Goal: Transaction & Acquisition: Purchase product/service

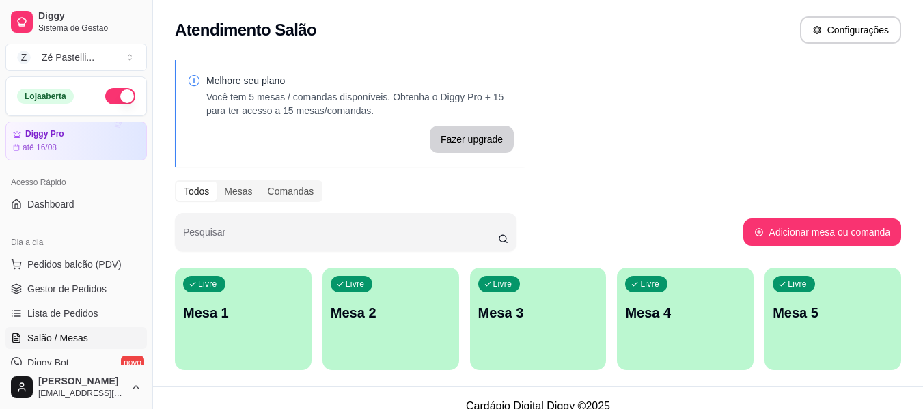
click at [71, 294] on span "Gestor de Pedidos" at bounding box center [66, 289] width 79 height 14
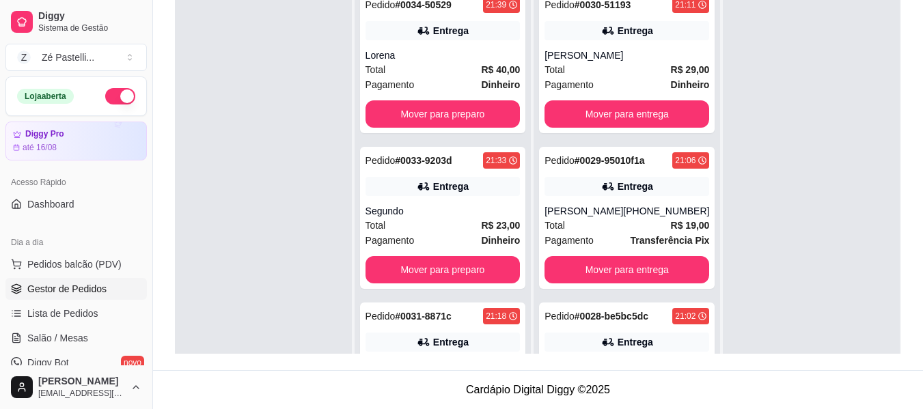
scroll to position [72, 0]
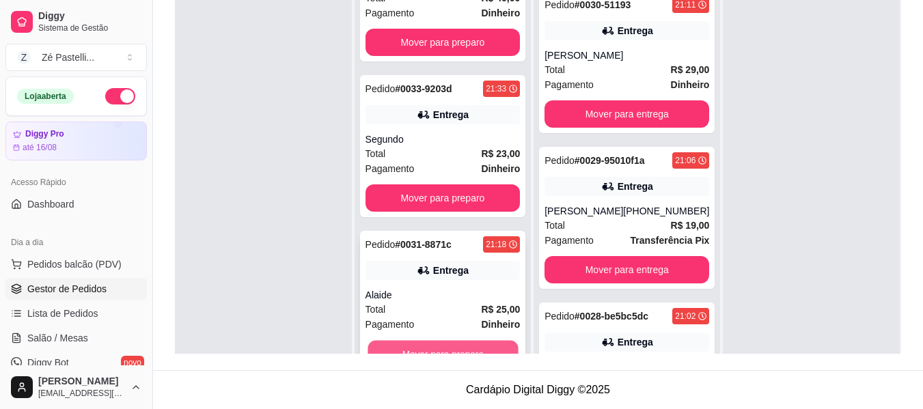
click at [477, 347] on button "Mover para preparo" at bounding box center [443, 354] width 150 height 27
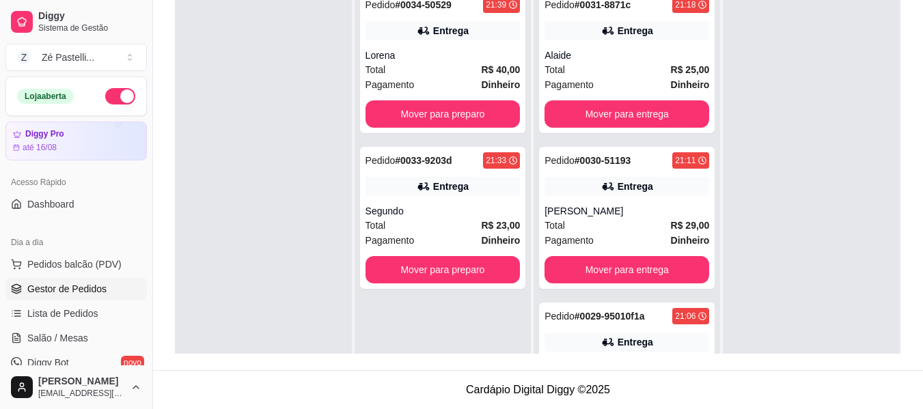
scroll to position [0, 0]
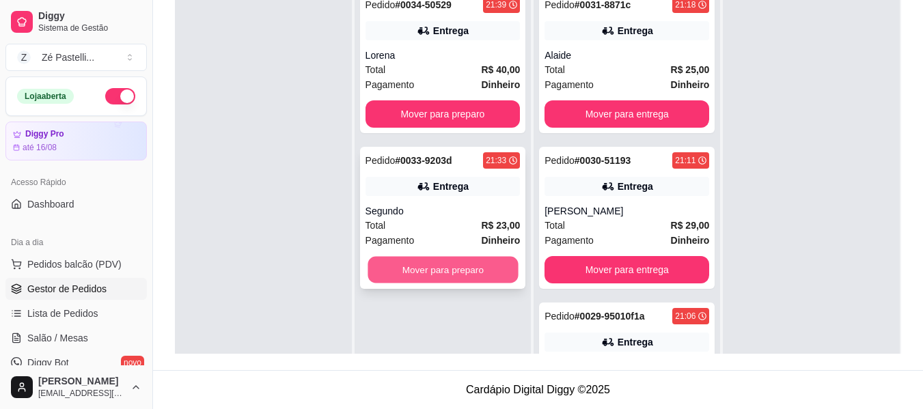
click at [456, 273] on button "Mover para preparo" at bounding box center [443, 270] width 150 height 27
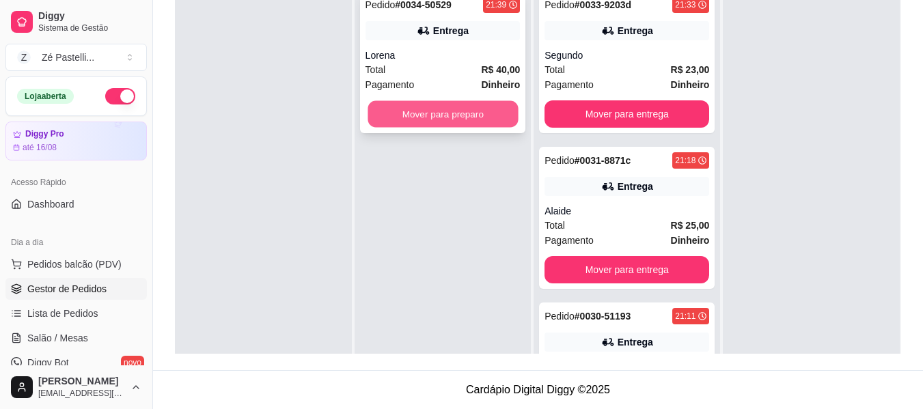
click at [446, 120] on button "Mover para preparo" at bounding box center [443, 114] width 150 height 27
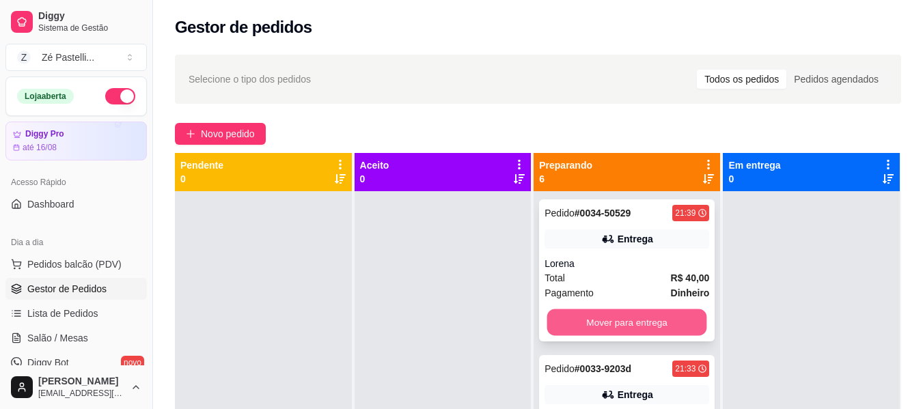
click at [613, 318] on button "Mover para entrega" at bounding box center [627, 322] width 160 height 27
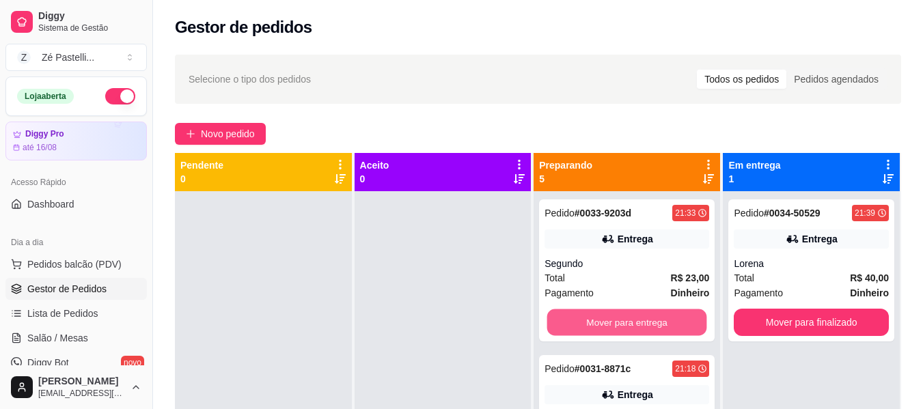
click at [613, 318] on button "Mover para entrega" at bounding box center [627, 322] width 160 height 27
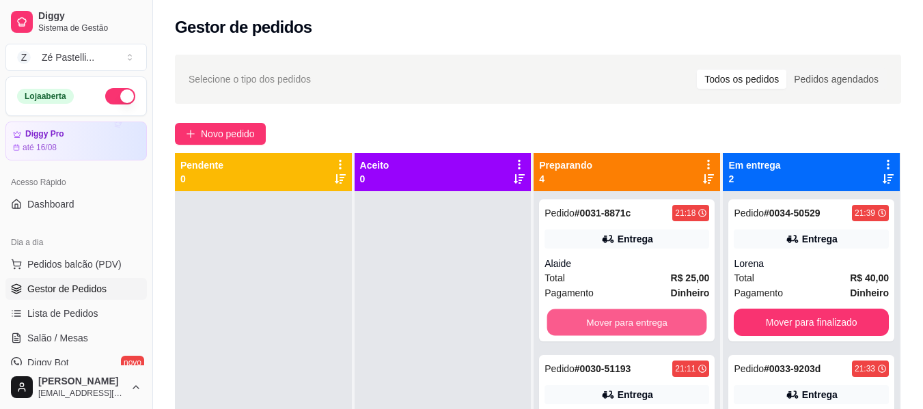
click at [613, 318] on button "Mover para entrega" at bounding box center [627, 322] width 160 height 27
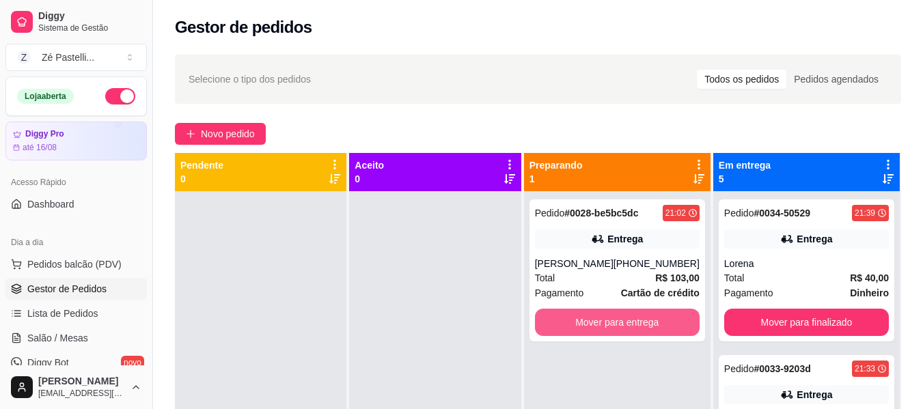
click at [613, 318] on button "Mover para entrega" at bounding box center [617, 322] width 165 height 27
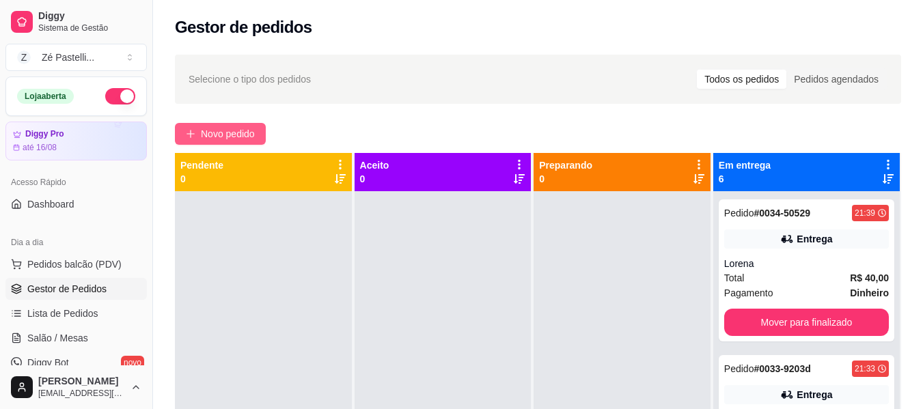
click at [200, 137] on button "Novo pedido" at bounding box center [220, 134] width 91 height 22
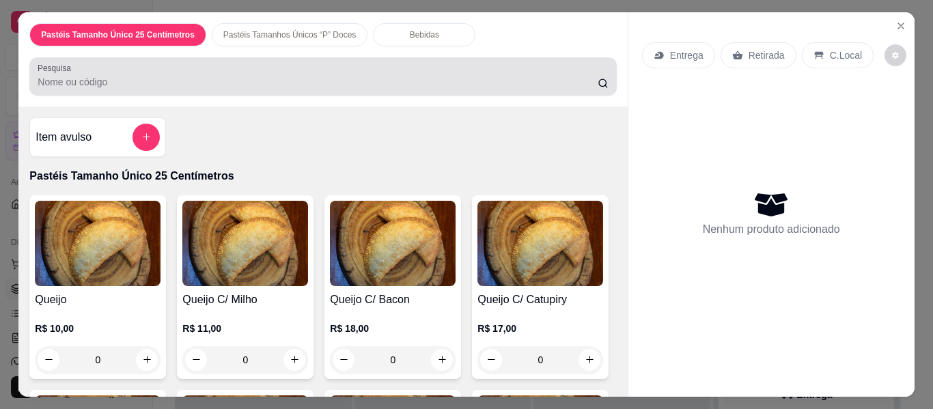
click at [103, 68] on div at bounding box center [323, 76] width 570 height 27
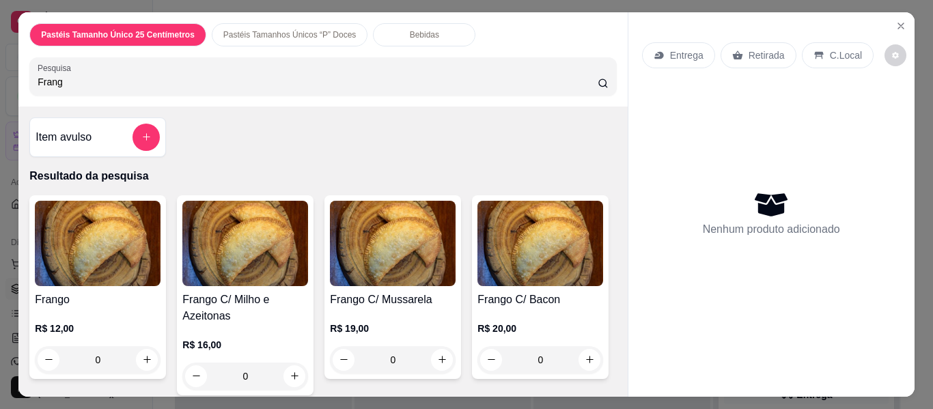
type input "Frang"
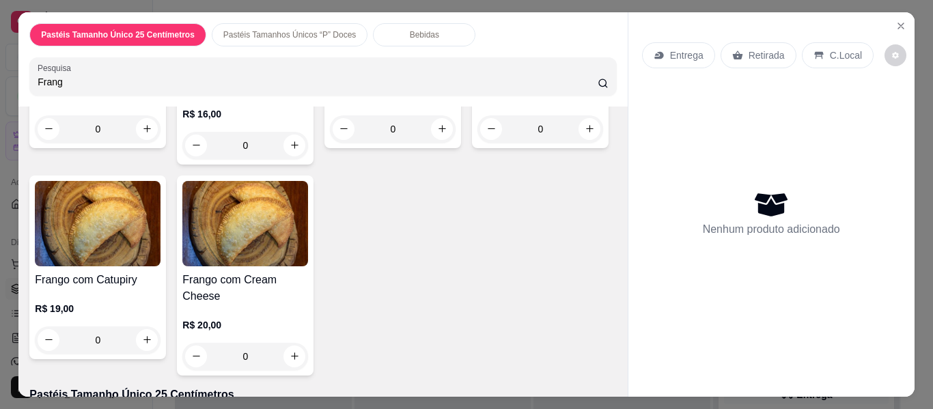
scroll to position [328, 0]
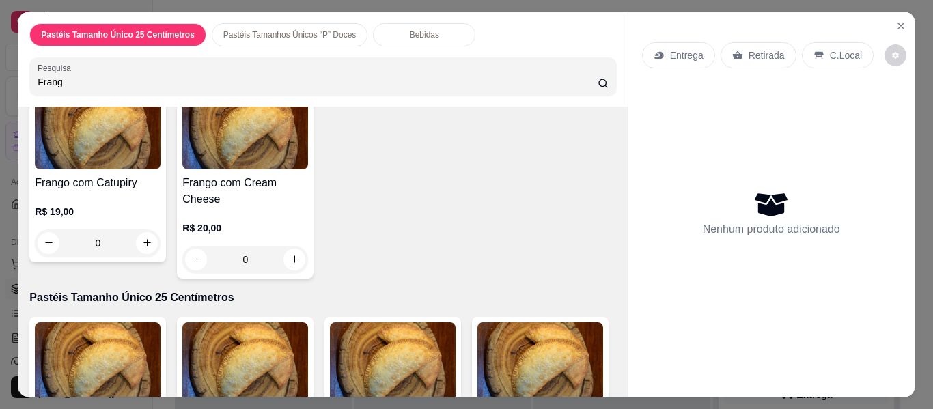
click at [308, 182] on h4 "Frango com Cream Cheese" at bounding box center [245, 191] width 126 height 33
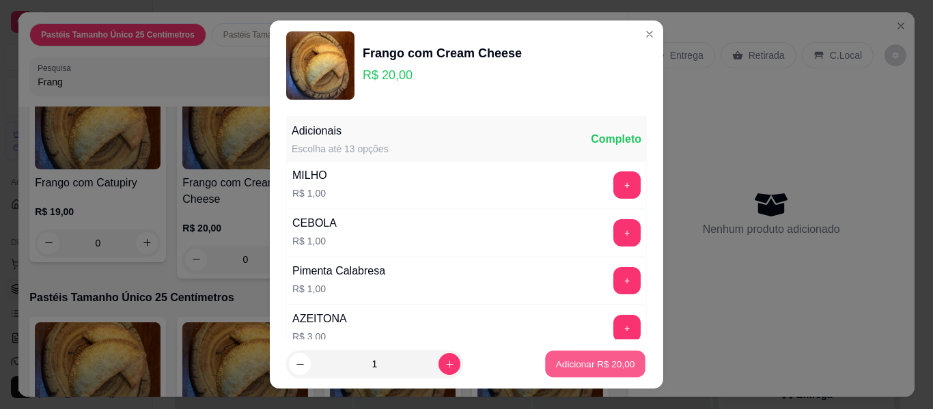
click at [572, 363] on p "Adicionar R$ 20,00" at bounding box center [595, 363] width 79 height 13
type input "1"
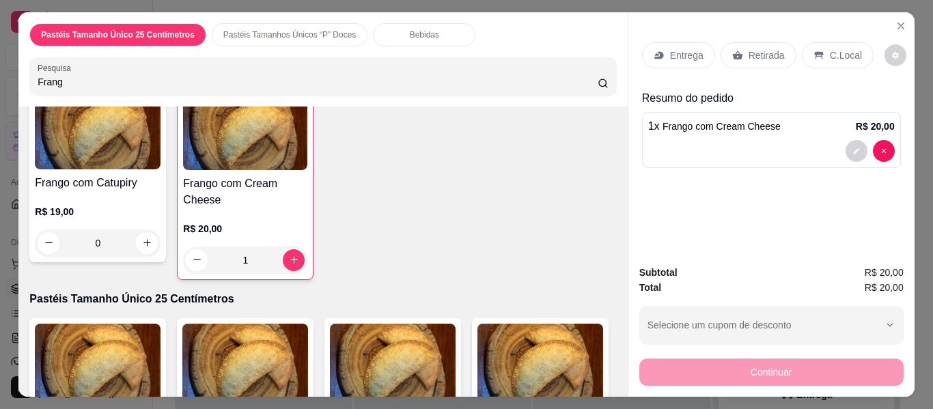
click at [675, 49] on p "Entrega" at bounding box center [686, 56] width 33 height 14
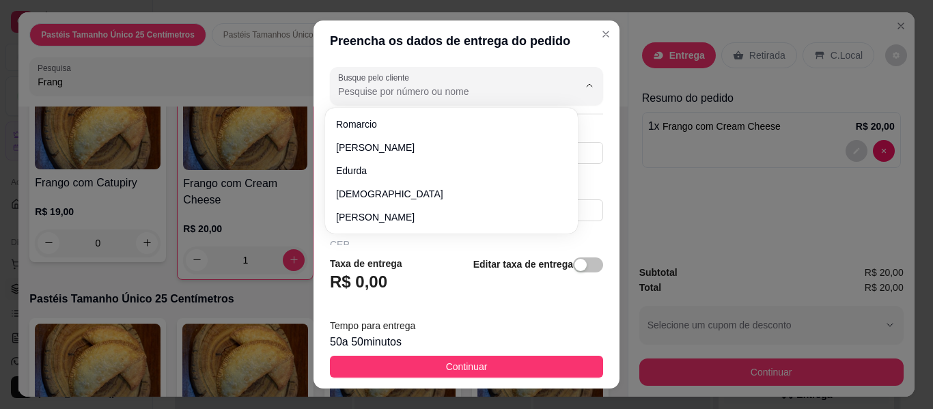
click at [409, 87] on input "Busque pelo cliente" at bounding box center [447, 92] width 219 height 14
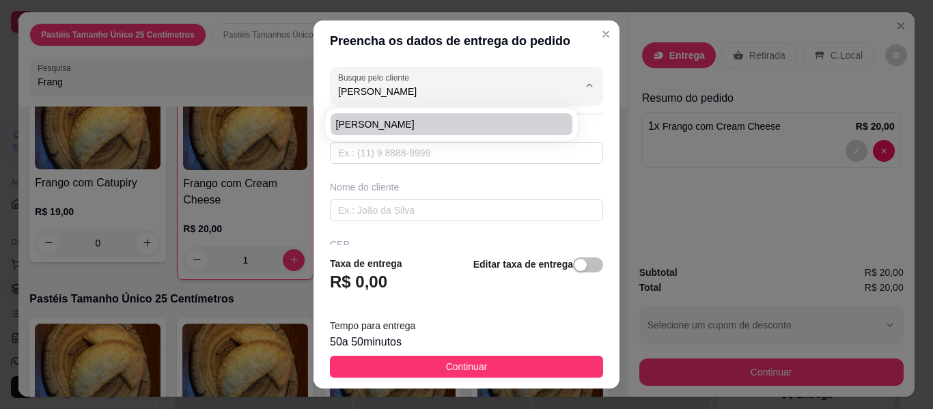
click at [411, 130] on span "[PERSON_NAME]" at bounding box center [444, 125] width 217 height 14
type input "[PERSON_NAME]"
type input "88981264966"
type input "[PERSON_NAME]"
type input "Uma rua antes do buffe de Gidalberto"
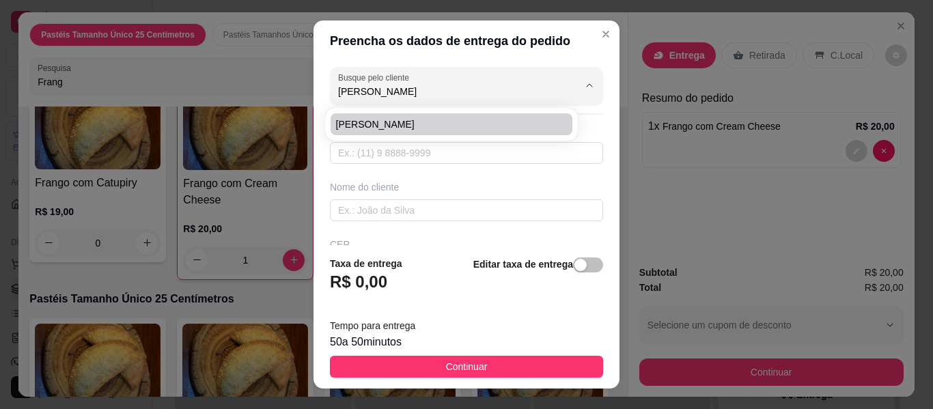
type input "293"
type input "Boa vista"
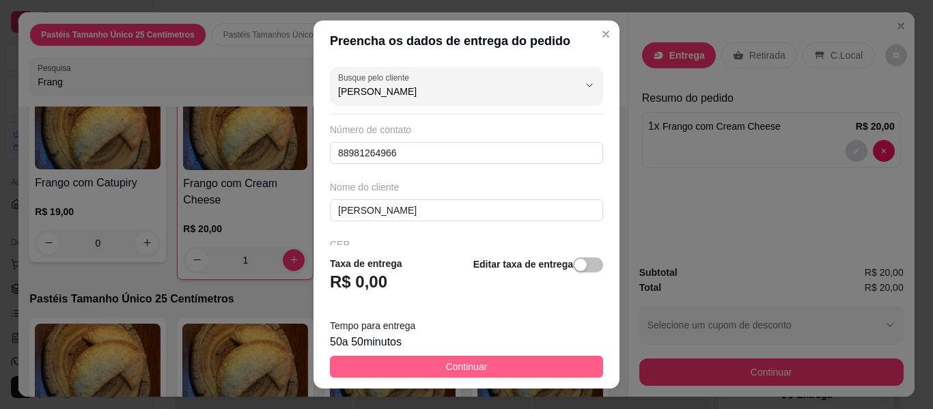
type input "[PERSON_NAME]"
click at [467, 368] on span "Continuar" at bounding box center [467, 366] width 42 height 15
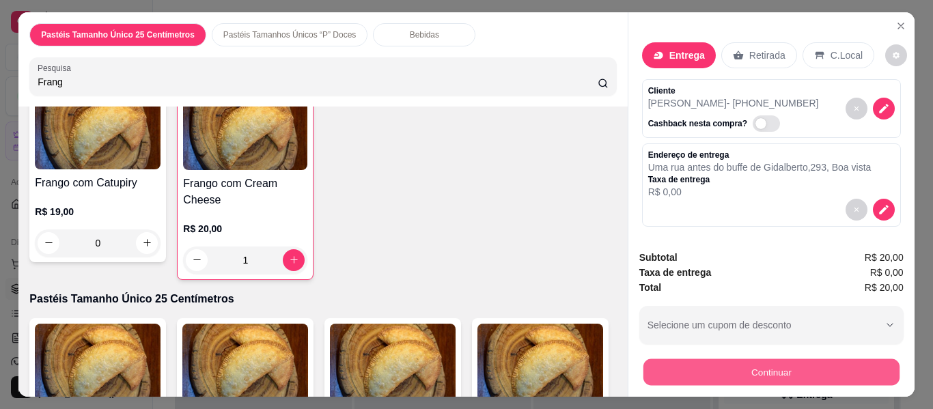
click at [718, 360] on button "Continuar" at bounding box center [771, 372] width 256 height 27
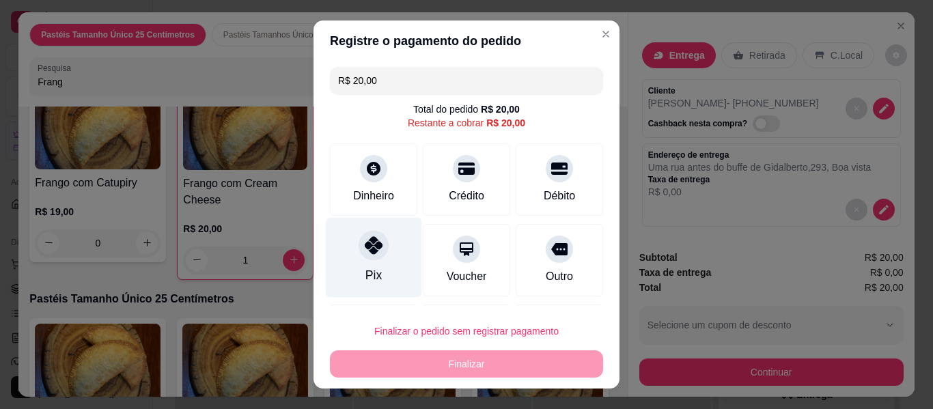
click at [374, 263] on div "Pix" at bounding box center [374, 258] width 96 height 80
type input "R$ 0,00"
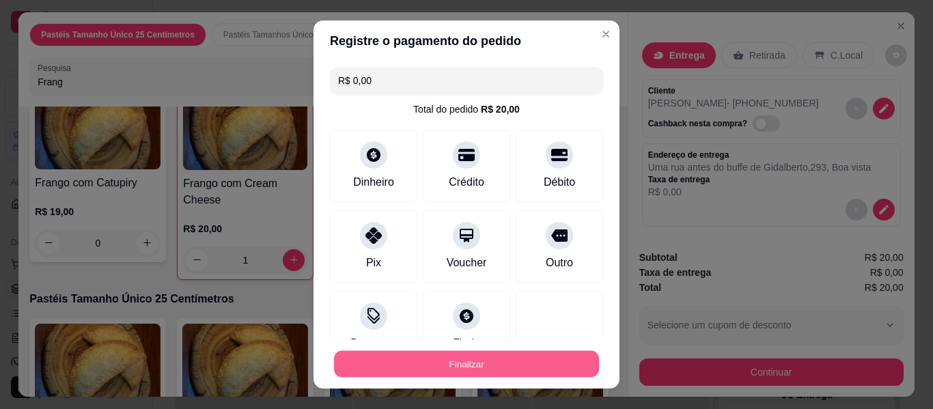
click at [434, 370] on button "Finalizar" at bounding box center [466, 364] width 265 height 27
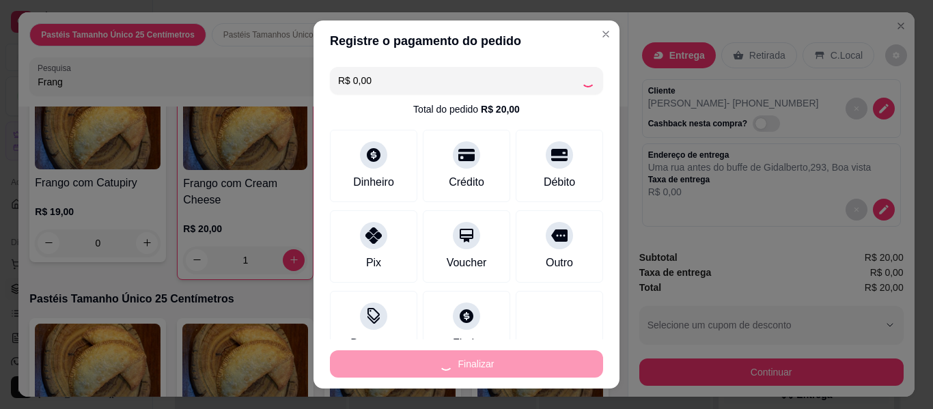
type input "0"
type input "-R$ 20,00"
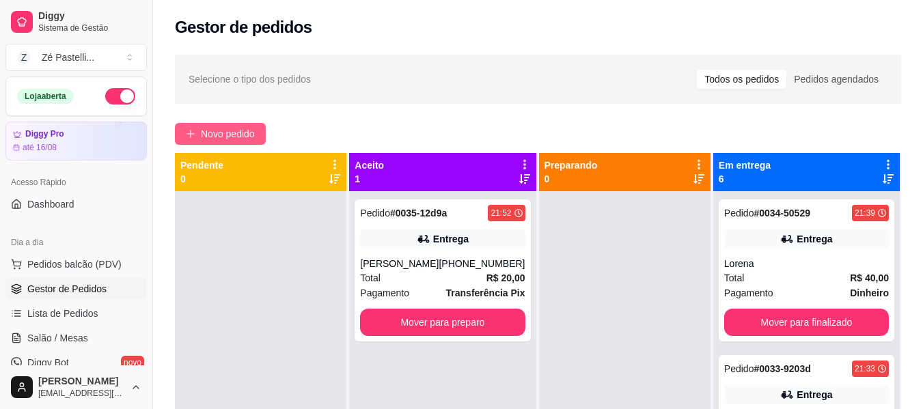
click at [218, 130] on span "Novo pedido" at bounding box center [228, 133] width 54 height 15
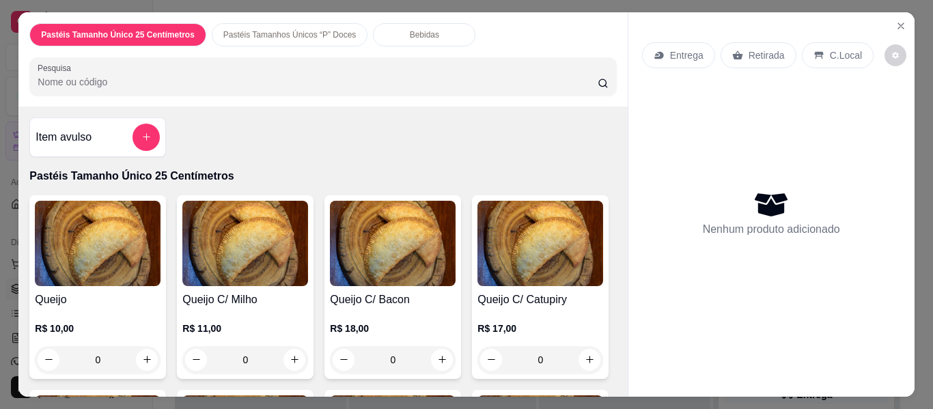
click at [99, 75] on input "Pesquisa" at bounding box center [318, 82] width 560 height 14
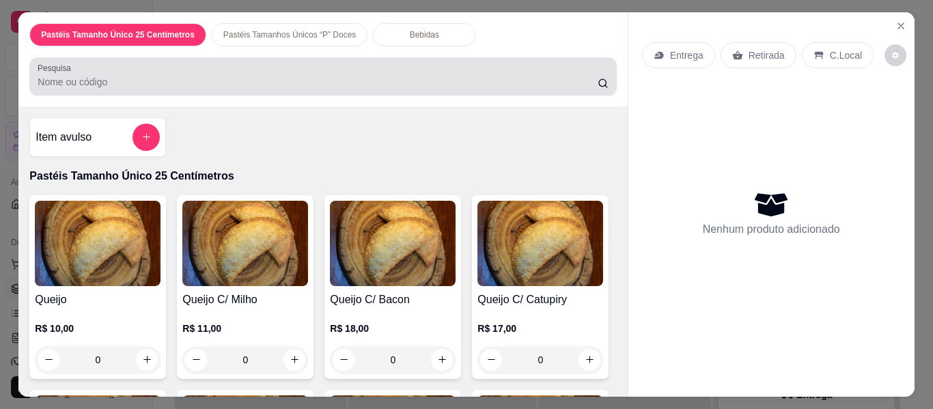
click at [99, 75] on input "Pesquisa" at bounding box center [318, 82] width 560 height 14
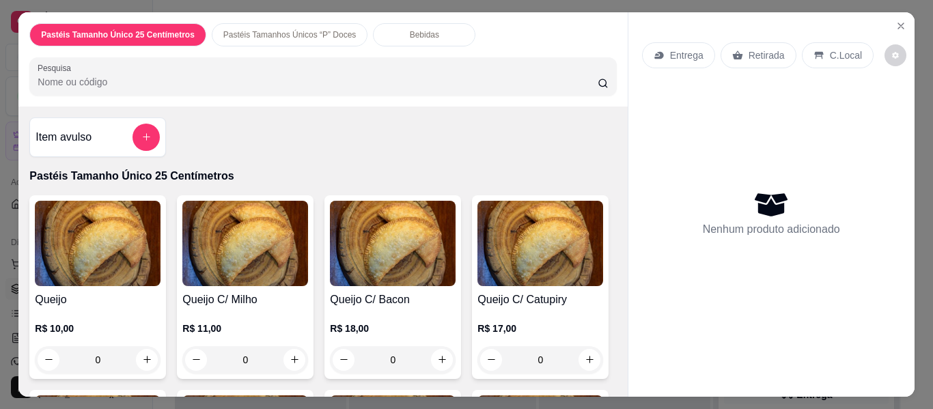
click at [99, 75] on input "Pesquisa" at bounding box center [318, 82] width 560 height 14
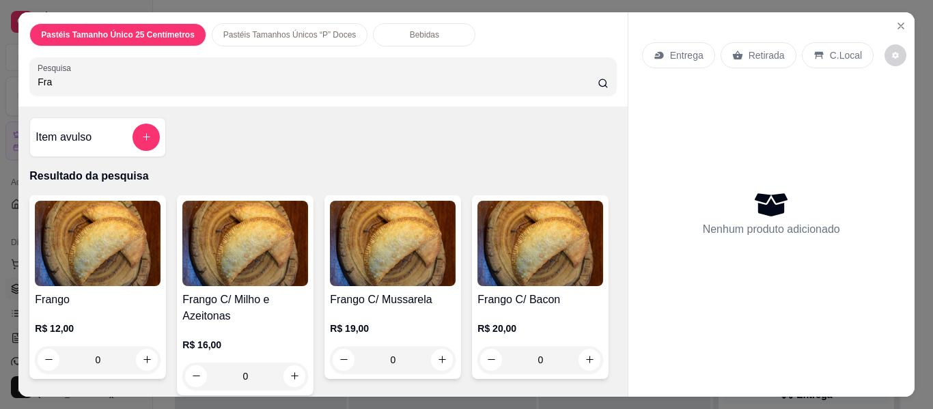
type input "Fra"
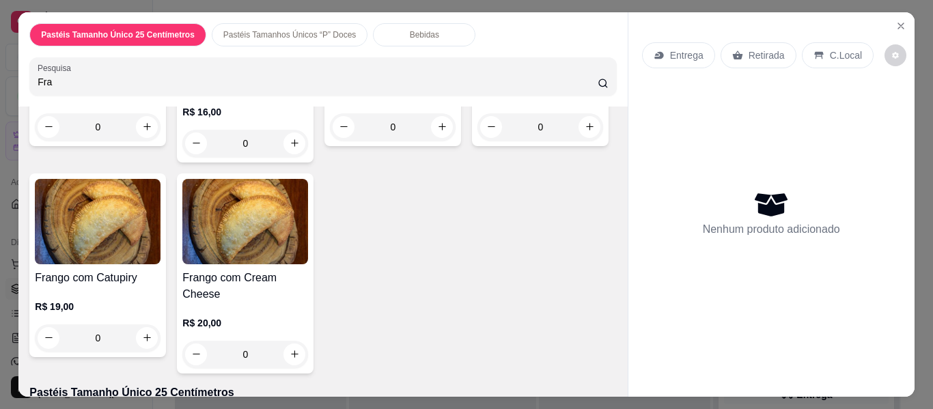
scroll to position [273, 0]
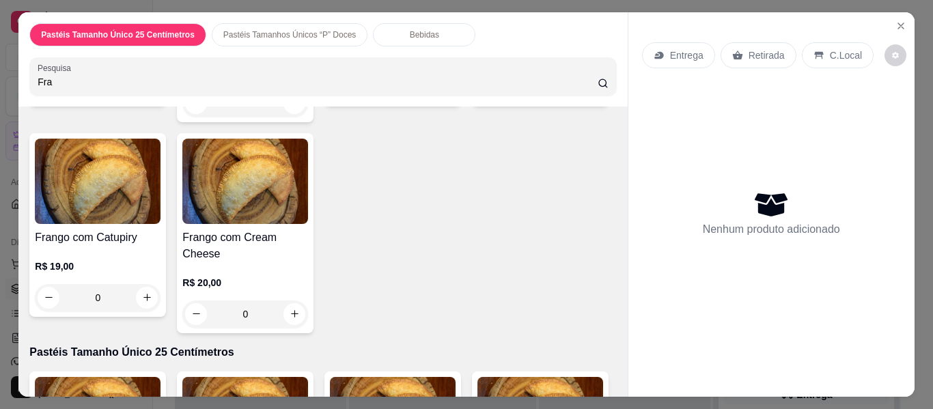
click at [161, 218] on div at bounding box center [98, 181] width 126 height 85
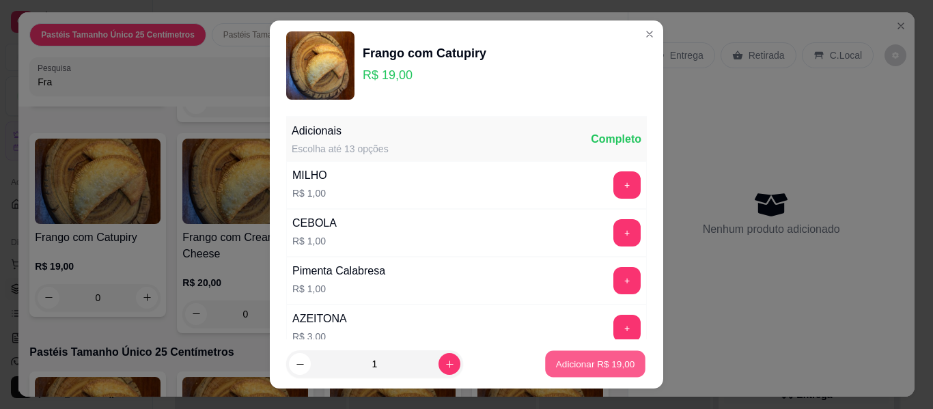
click at [560, 368] on p "Adicionar R$ 19,00" at bounding box center [595, 363] width 79 height 13
type input "1"
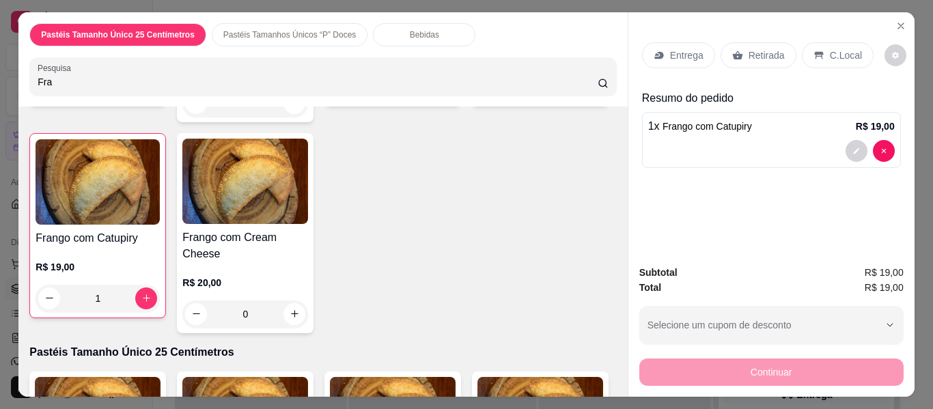
click at [410, 33] on p "Bebidas" at bounding box center [424, 34] width 29 height 11
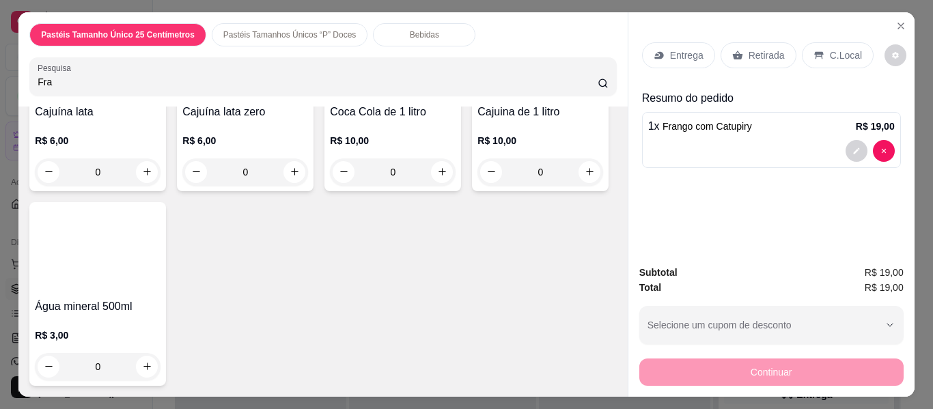
scroll to position [37, 0]
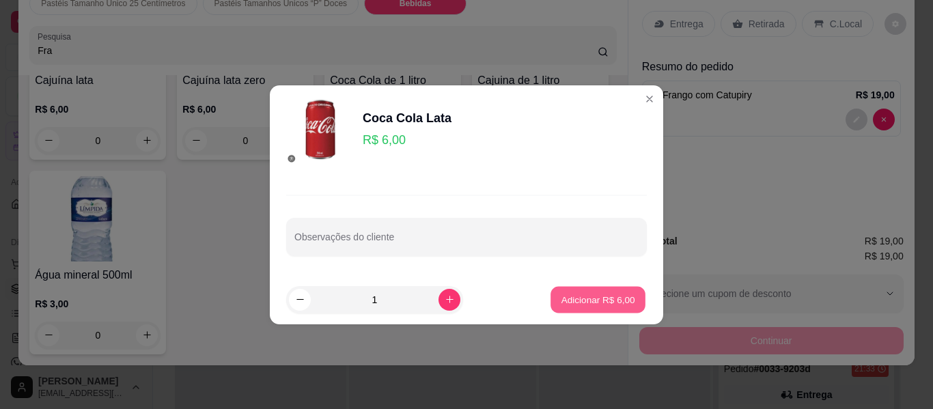
click at [600, 299] on p "Adicionar R$ 6,00" at bounding box center [598, 299] width 74 height 13
type input "1"
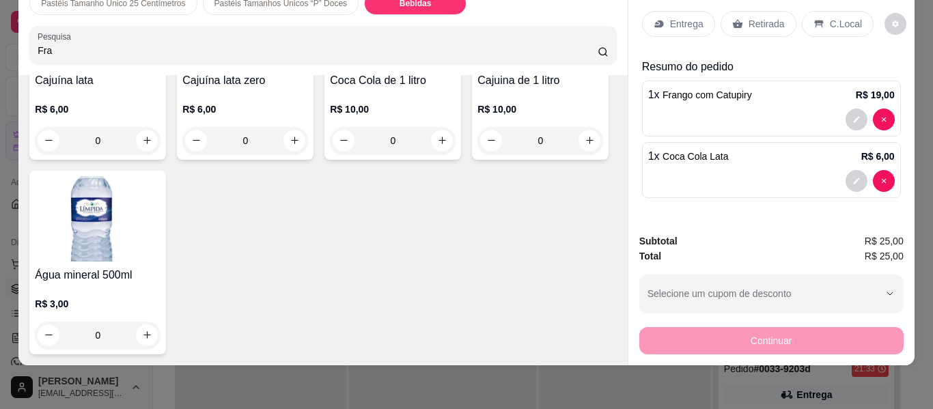
click at [683, 17] on p "Entrega" at bounding box center [686, 24] width 33 height 14
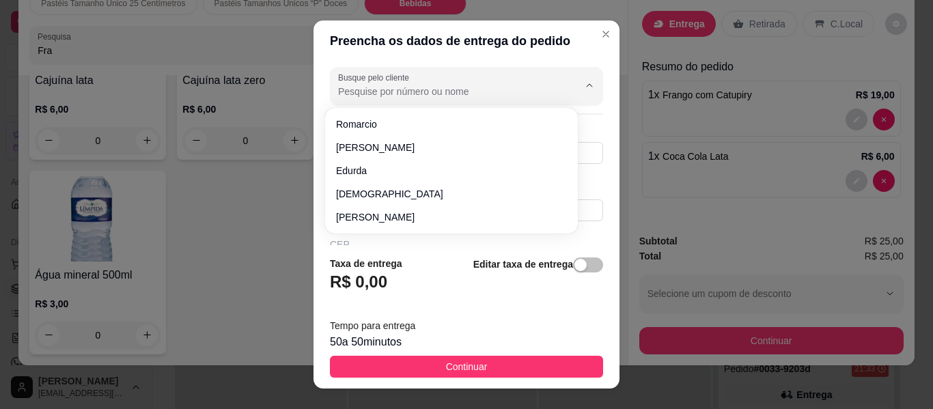
click at [378, 93] on input "Busque pelo cliente" at bounding box center [447, 92] width 219 height 14
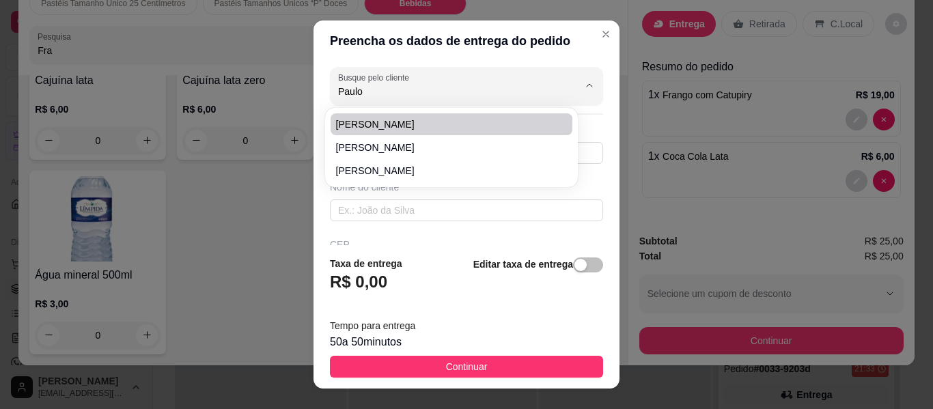
click at [394, 122] on span "[PERSON_NAME]" at bounding box center [444, 125] width 217 height 14
type input "[PERSON_NAME]"
type input "88997715519"
type input "[PERSON_NAME]"
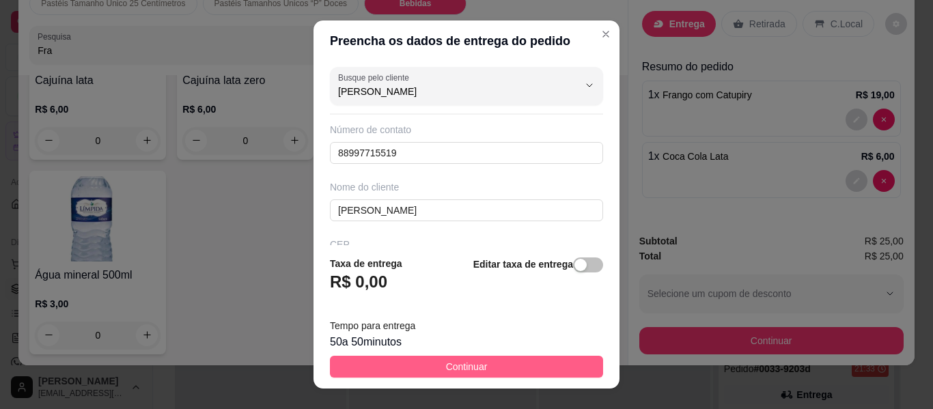
type input "[PERSON_NAME]"
click at [478, 361] on button "Continuar" at bounding box center [466, 367] width 273 height 22
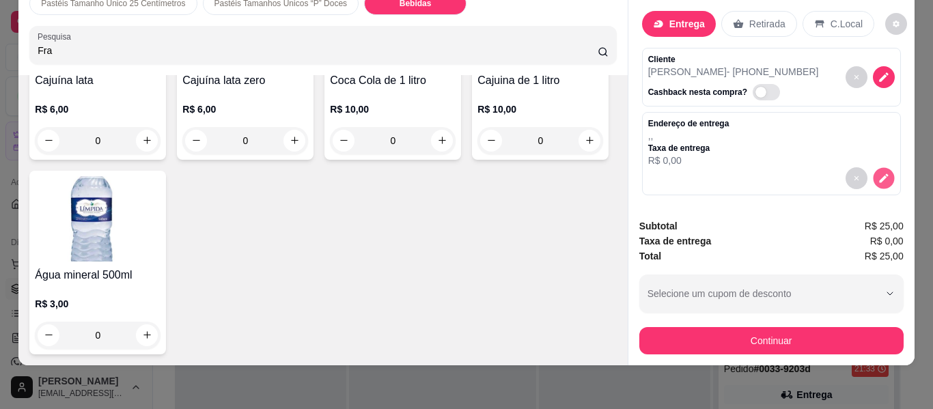
click at [873, 167] on button "decrease-product-quantity" at bounding box center [883, 177] width 21 height 21
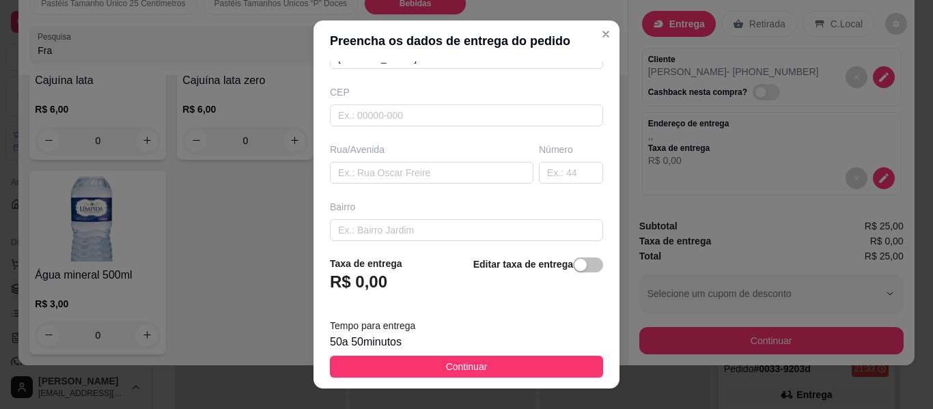
scroll to position [164, 0]
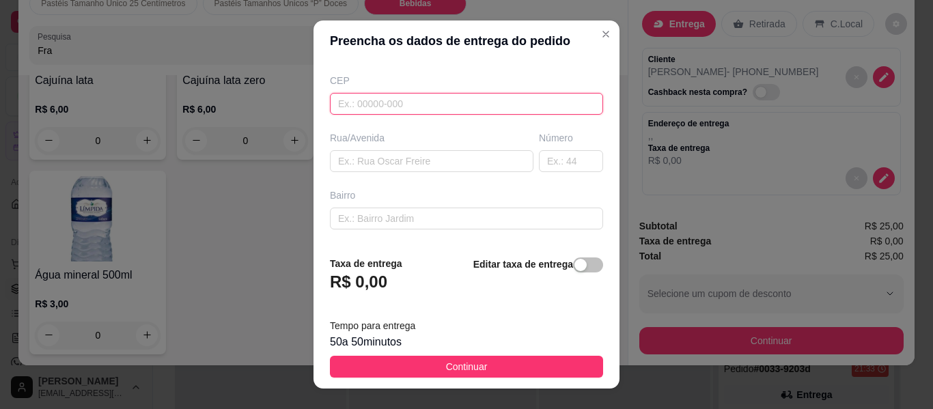
click at [422, 110] on input "text" at bounding box center [466, 104] width 273 height 22
type input "63200000"
type input "Missão Velha"
type input "63200000"
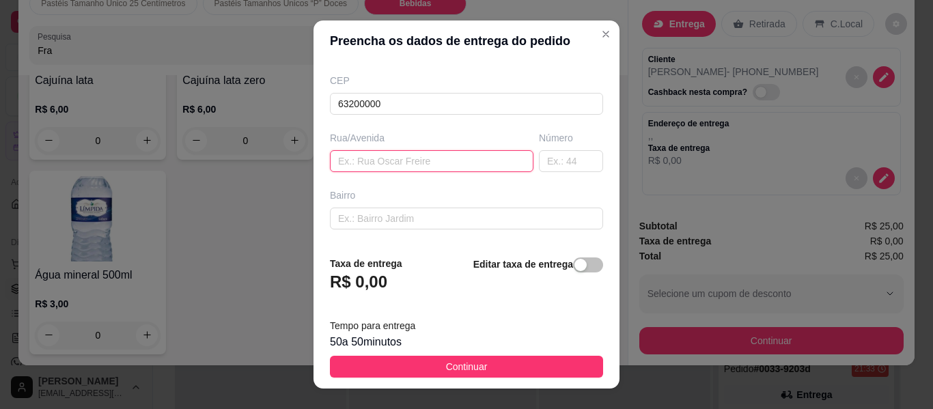
click at [426, 161] on input "text" at bounding box center [432, 161] width 204 height 22
type input "[PERSON_NAME]"
click at [557, 165] on input "text" at bounding box center [571, 161] width 64 height 22
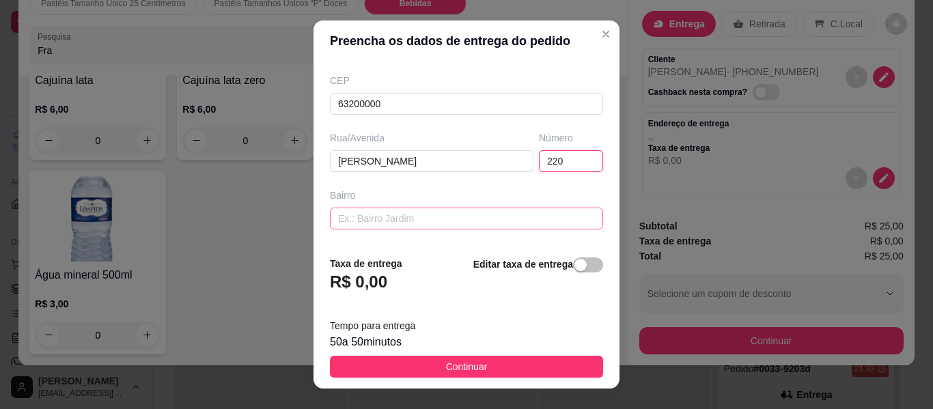
type input "220"
click at [527, 221] on input "text" at bounding box center [466, 219] width 273 height 22
type input "Centro"
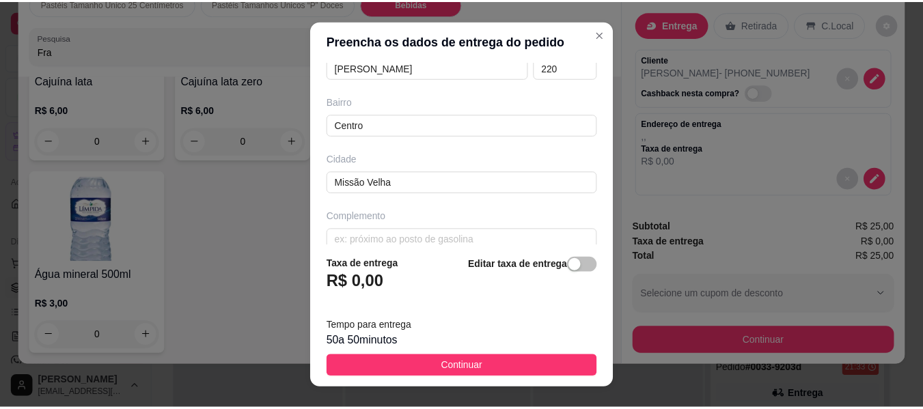
scroll to position [277, 0]
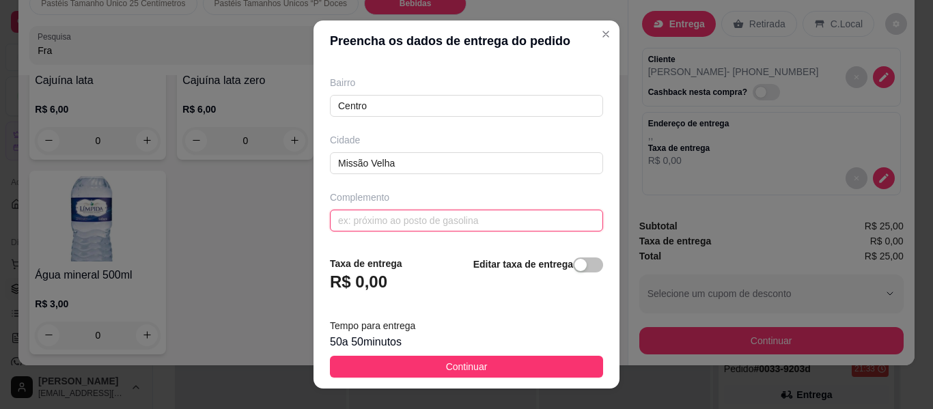
click at [459, 225] on input "text" at bounding box center [466, 221] width 273 height 22
click at [450, 220] on input "Por tras do açougue casa deportão" at bounding box center [466, 221] width 273 height 22
click at [507, 221] on input "Por tras do açougue casa de portão" at bounding box center [466, 221] width 273 height 22
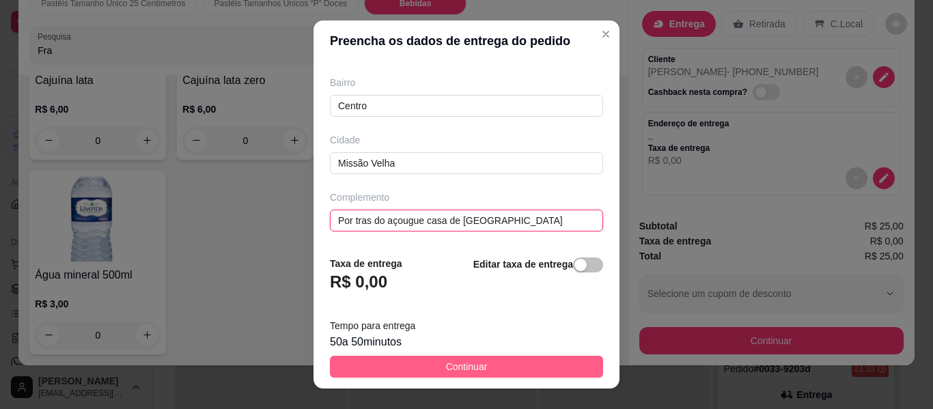
type input "Por tras do açougue casa de [GEOGRAPHIC_DATA]"
click at [512, 364] on button "Continuar" at bounding box center [466, 367] width 273 height 22
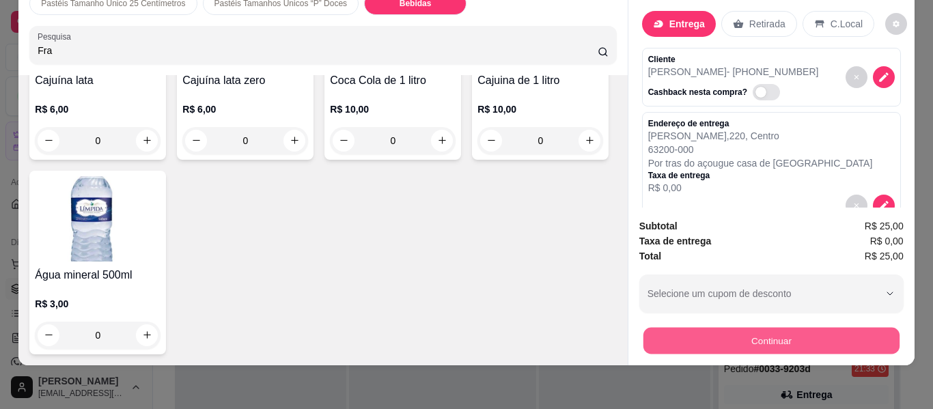
click at [714, 336] on button "Continuar" at bounding box center [771, 341] width 256 height 27
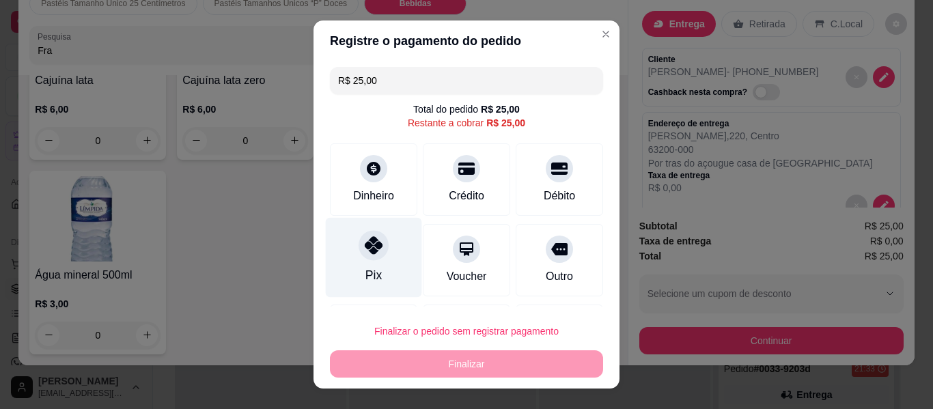
click at [365, 258] on div at bounding box center [374, 245] width 30 height 30
type input "R$ 0,00"
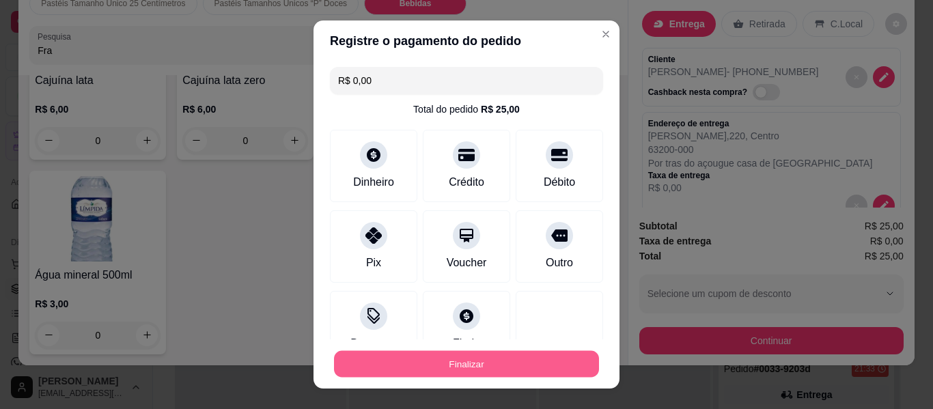
click at [458, 364] on button "Finalizar" at bounding box center [466, 364] width 265 height 27
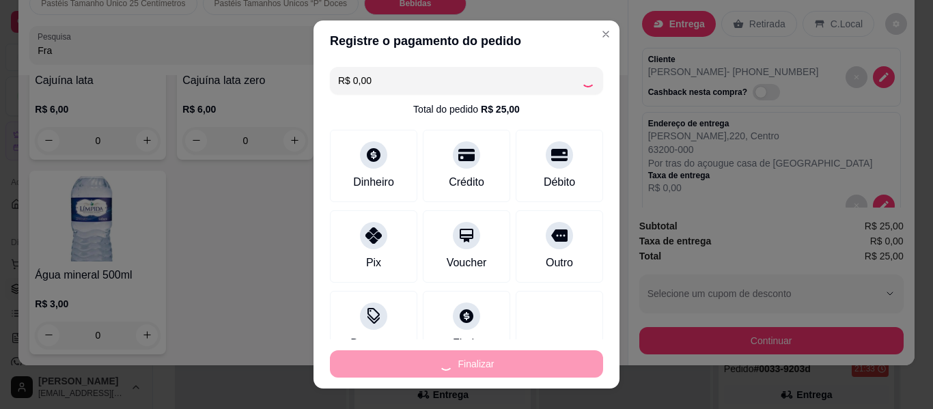
click at [458, 364] on div "Finalizar" at bounding box center [466, 363] width 273 height 27
type input "0"
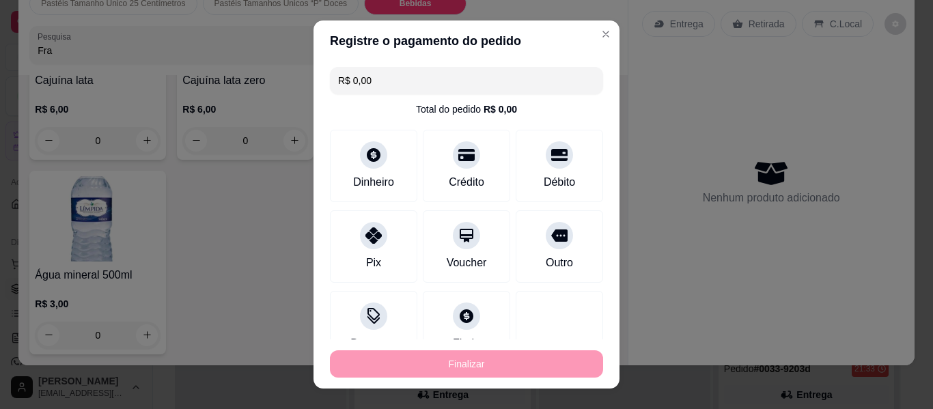
type input "-R$ 25,00"
